Goal: Task Accomplishment & Management: Use online tool/utility

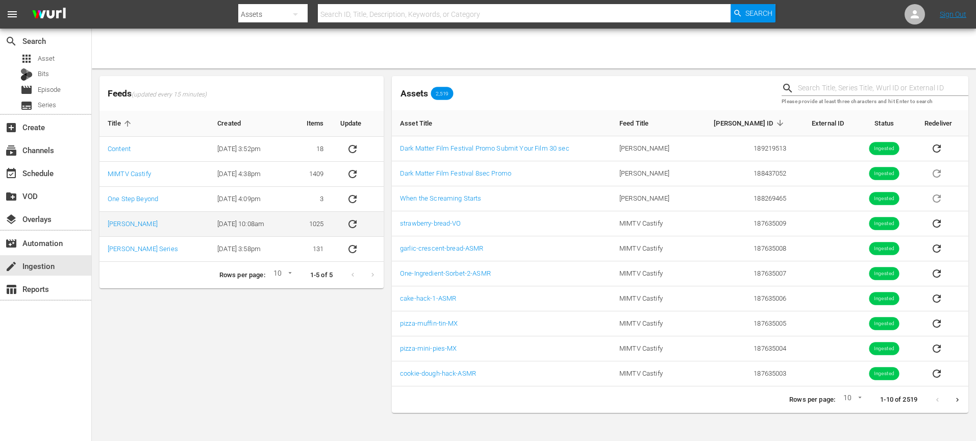
click at [355, 223] on icon "sticky table" at bounding box center [352, 224] width 12 height 12
click at [352, 226] on icon "sticky table" at bounding box center [352, 224] width 12 height 12
click at [351, 222] on icon "sticky table" at bounding box center [352, 224] width 12 height 12
